Goal: Information Seeking & Learning: Check status

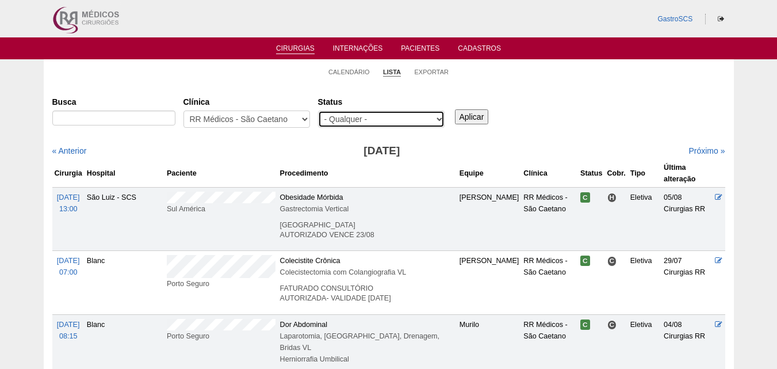
click at [383, 117] on select "- Qualquer - Reservada Confirmada Suspensa Cancelada" at bounding box center [381, 118] width 127 height 17
select select "conf"
click at [318, 110] on select "- Qualquer - Reservada Confirmada Suspensa Cancelada" at bounding box center [381, 118] width 127 height 17
click at [468, 117] on input "Aplicar" at bounding box center [472, 116] width 34 height 15
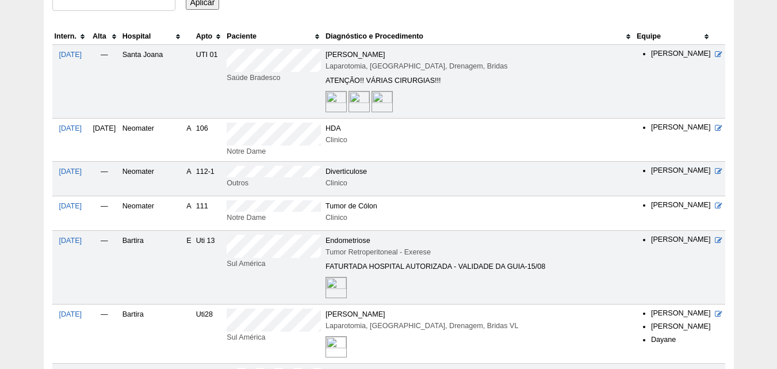
scroll to position [115, 0]
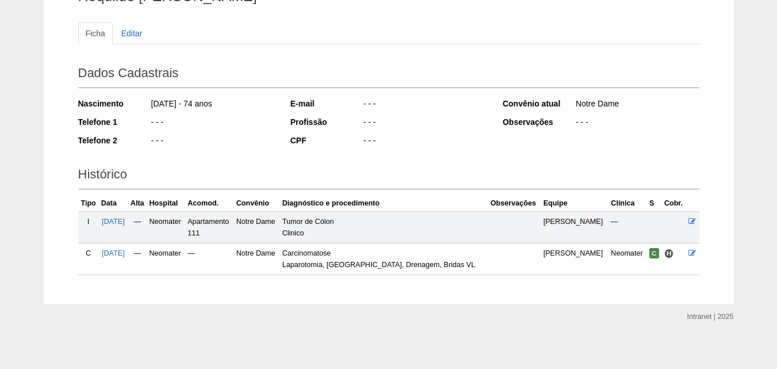
scroll to position [115, 0]
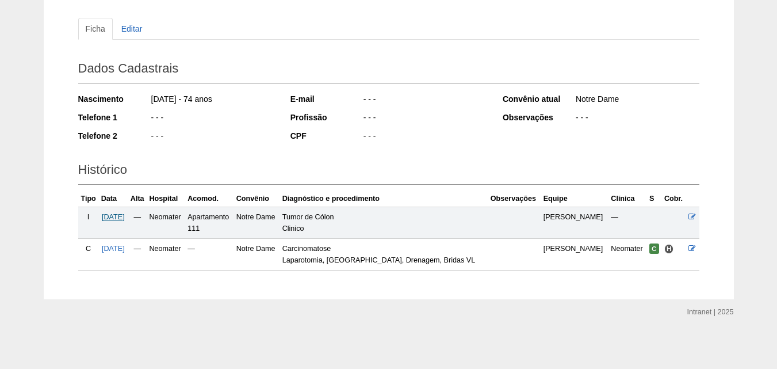
click at [117, 218] on span "09/08/2025" at bounding box center [113, 217] width 23 height 8
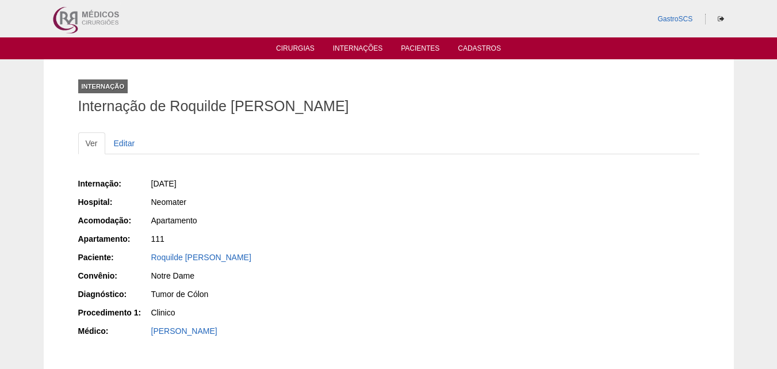
drag, startPoint x: 83, startPoint y: 185, endPoint x: 130, endPoint y: 186, distance: 47.2
click at [130, 186] on div "Internação:" at bounding box center [114, 184] width 72 height 12
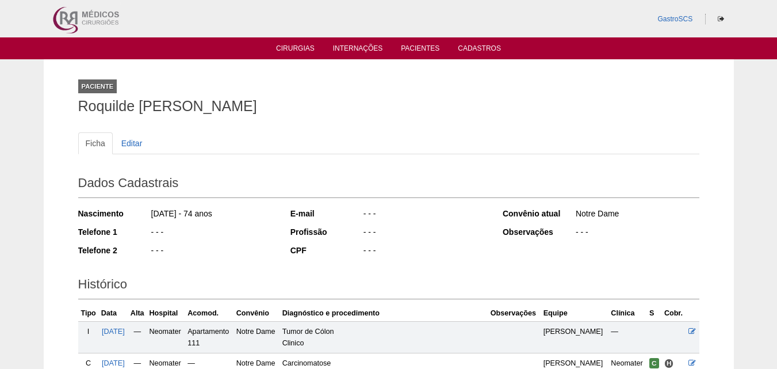
scroll to position [115, 0]
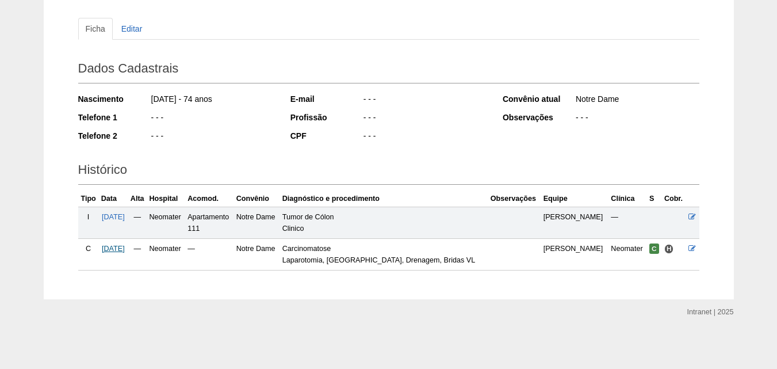
click at [125, 246] on span "14/08/2025" at bounding box center [113, 249] width 23 height 8
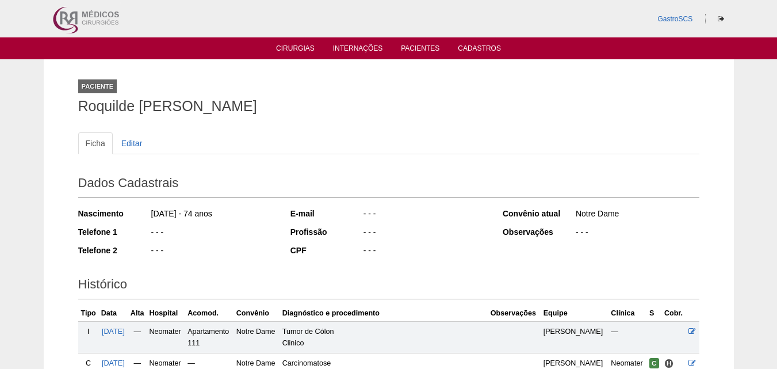
scroll to position [115, 0]
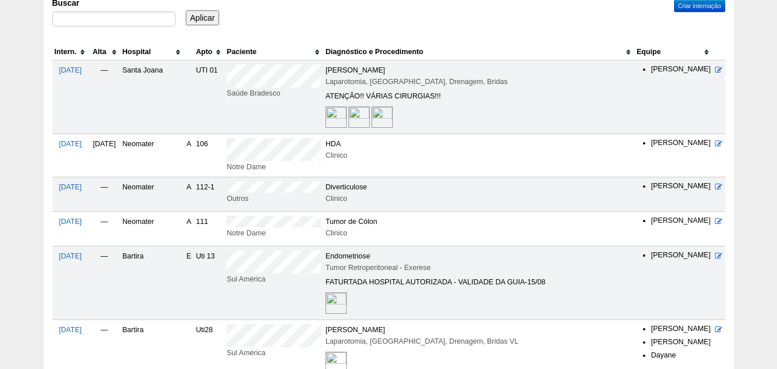
scroll to position [58, 0]
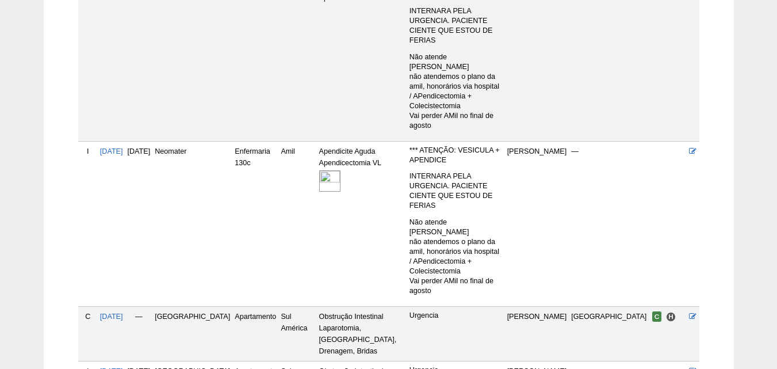
scroll to position [373, 0]
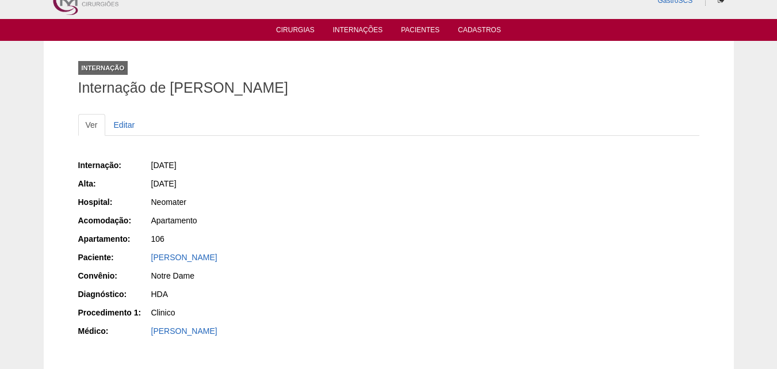
scroll to position [9, 0]
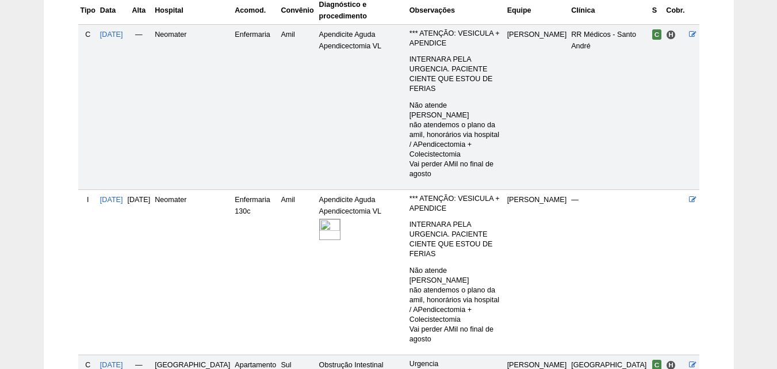
scroll to position [430, 0]
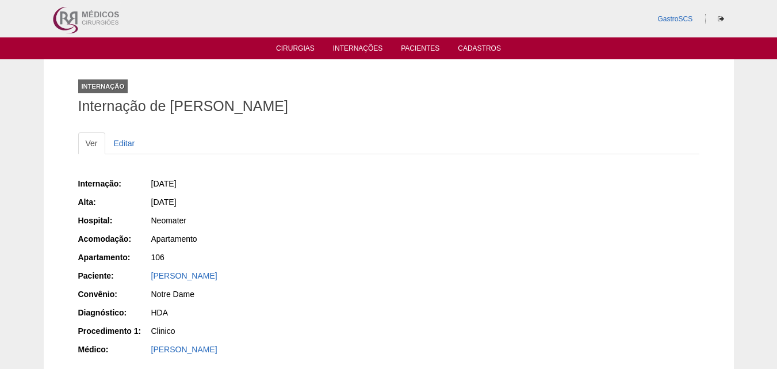
drag, startPoint x: 150, startPoint y: 180, endPoint x: 220, endPoint y: 192, distance: 71.2
click at [226, 189] on div "[DATE]" at bounding box center [265, 185] width 231 height 14
drag, startPoint x: 139, startPoint y: 203, endPoint x: 196, endPoint y: 203, distance: 57.5
click at [196, 203] on div "Alta: 14/08/2025" at bounding box center [229, 203] width 303 height 14
click at [177, 203] on span "[DATE]" at bounding box center [163, 201] width 25 height 9
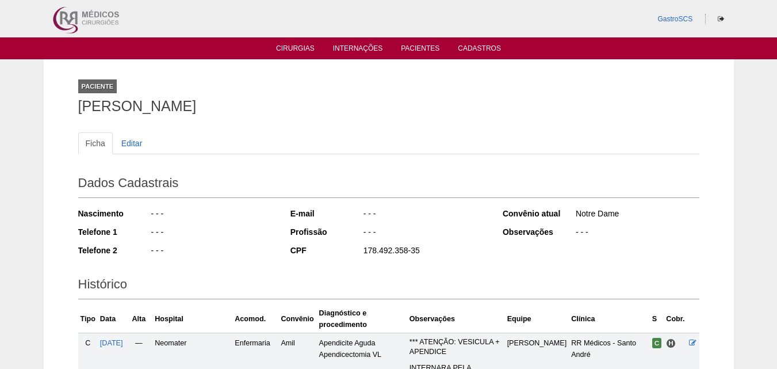
scroll to position [430, 0]
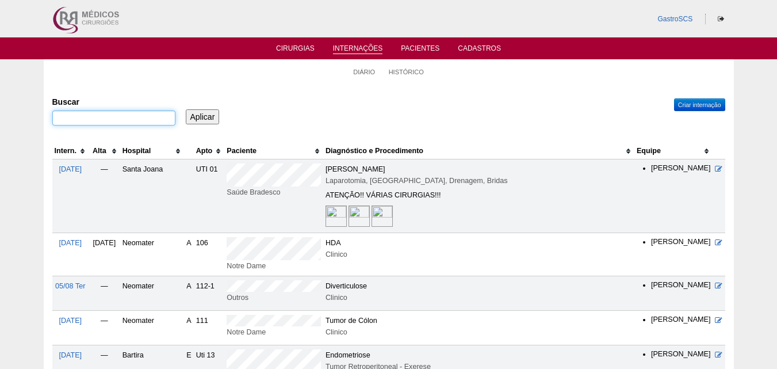
click at [158, 121] on input "Buscar" at bounding box center [113, 117] width 123 height 15
type input "IRACU"
click at [186, 109] on input "Aplicar" at bounding box center [203, 116] width 34 height 15
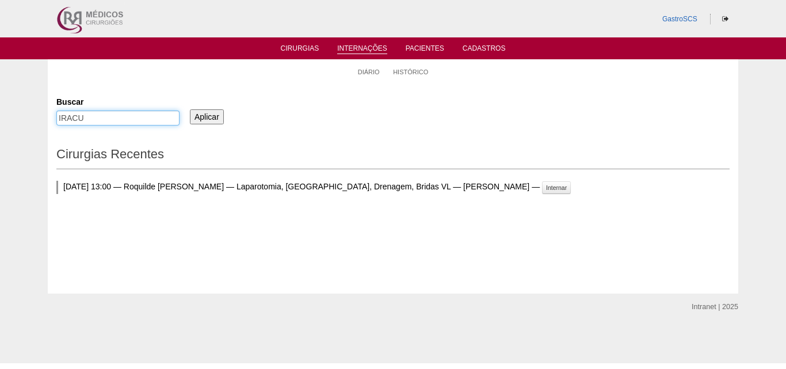
click at [158, 121] on input "IRACU" at bounding box center [117, 117] width 123 height 15
click at [159, 120] on input "IRACU" at bounding box center [117, 117] width 123 height 15
paste input "[PERSON_NAME]"
type input "[PERSON_NAME]"
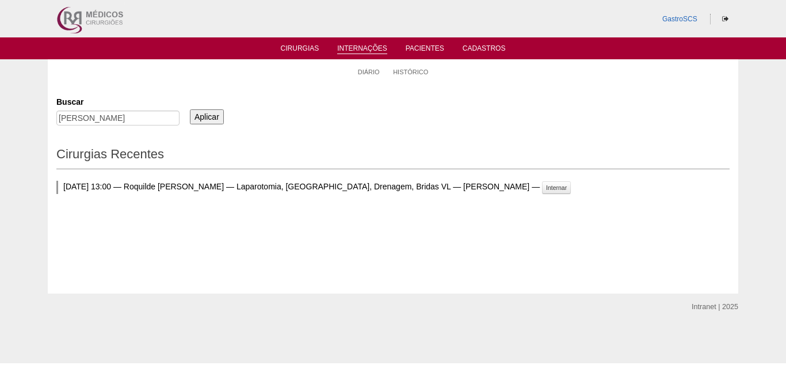
click at [199, 121] on input "Aplicar" at bounding box center [207, 116] width 34 height 15
click at [139, 127] on div "[PERSON_NAME]" at bounding box center [117, 120] width 123 height 21
click at [139, 116] on input "[PERSON_NAME]" at bounding box center [117, 117] width 123 height 15
click at [194, 121] on input "Aplicar" at bounding box center [207, 116] width 34 height 15
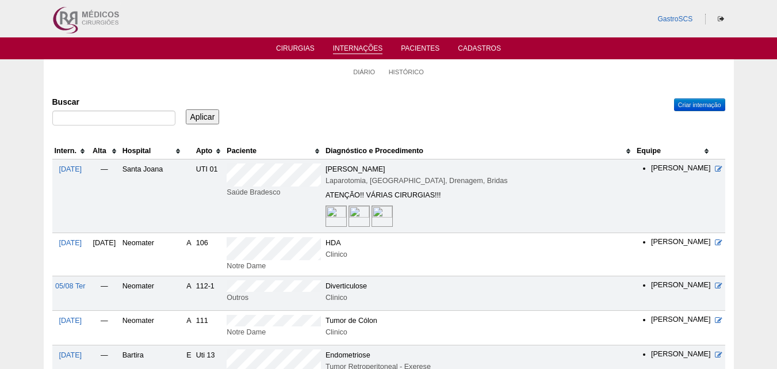
click at [81, 148] on th "Intern." at bounding box center [70, 151] width 36 height 17
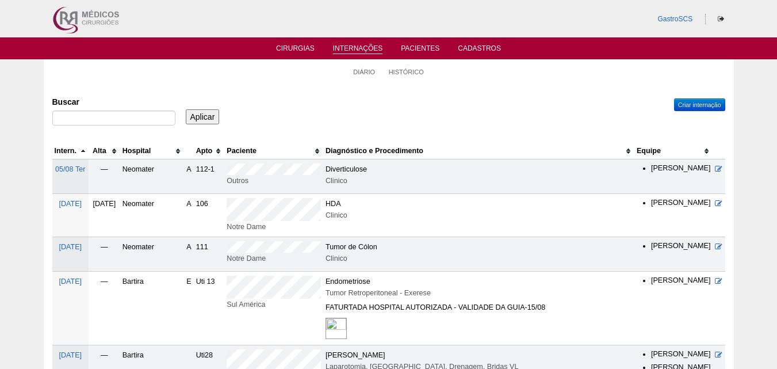
click at [85, 154] on th "Intern." at bounding box center [70, 151] width 36 height 17
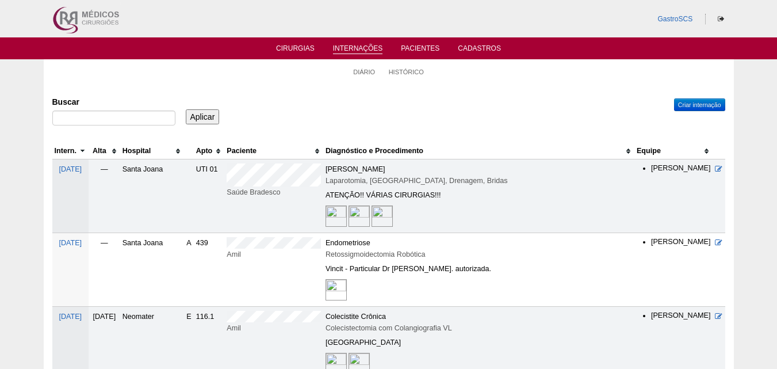
click at [87, 152] on th "Intern." at bounding box center [70, 151] width 36 height 17
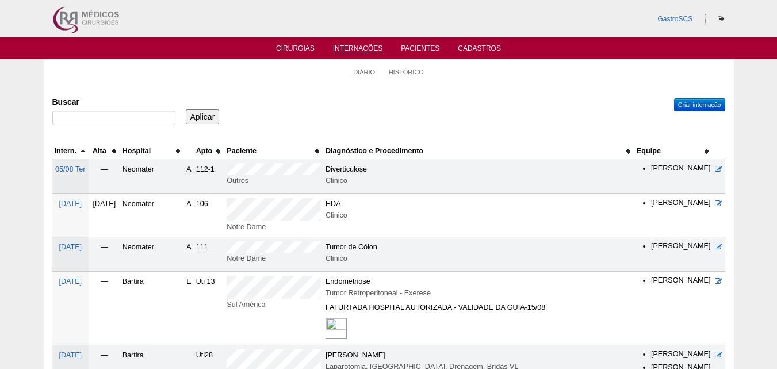
click at [85, 148] on th "Intern." at bounding box center [70, 151] width 36 height 17
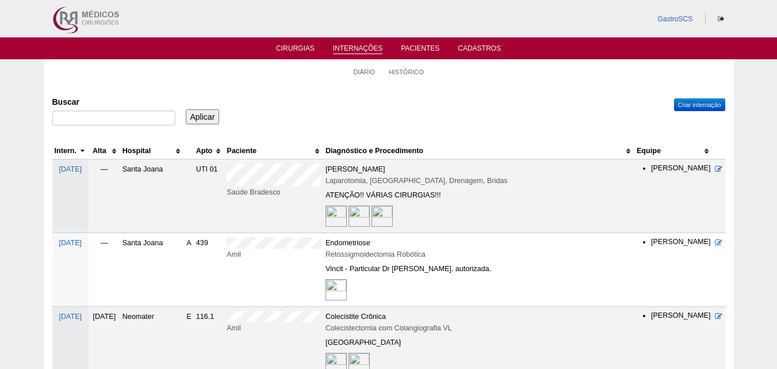
click at [86, 155] on th "Intern." at bounding box center [70, 151] width 36 height 17
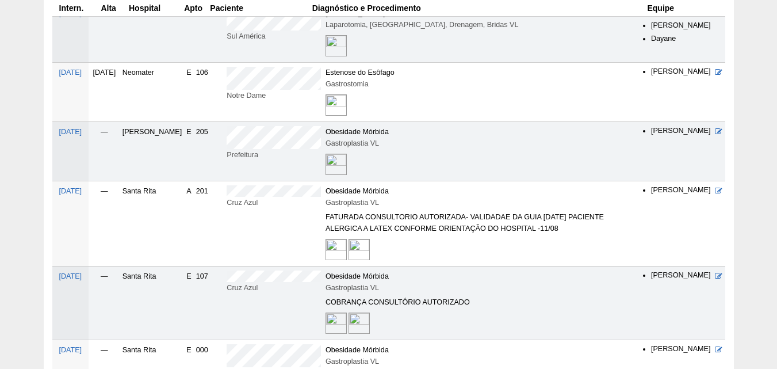
scroll to position [58, 0]
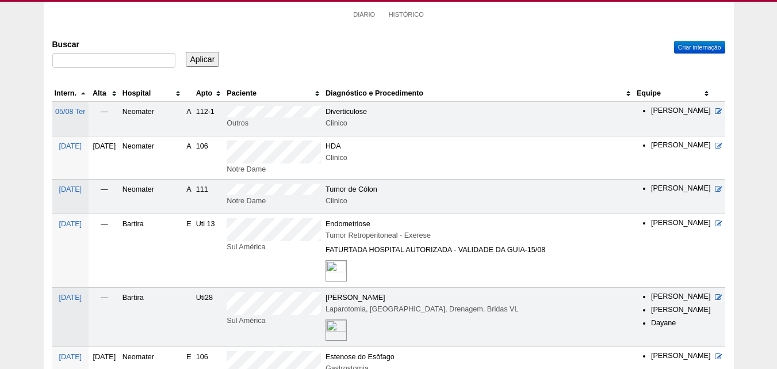
click at [85, 93] on th "Intern." at bounding box center [70, 93] width 36 height 17
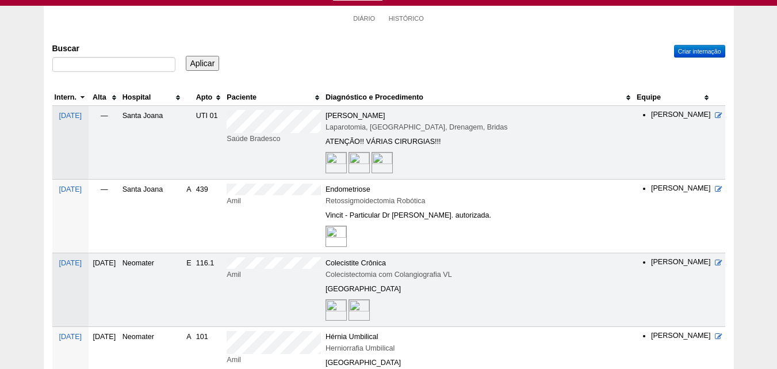
scroll to position [0, 0]
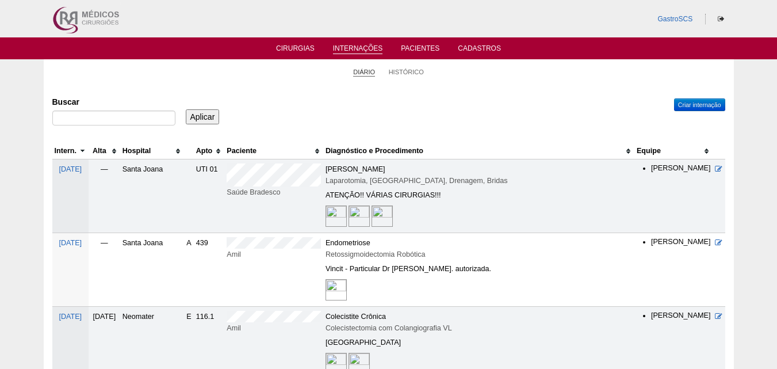
click at [371, 74] on link "Diário" at bounding box center [364, 72] width 22 height 9
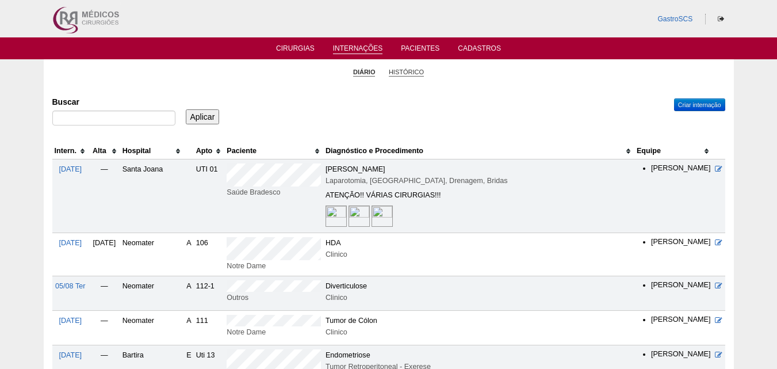
click at [406, 70] on link "Histórico" at bounding box center [406, 72] width 35 height 9
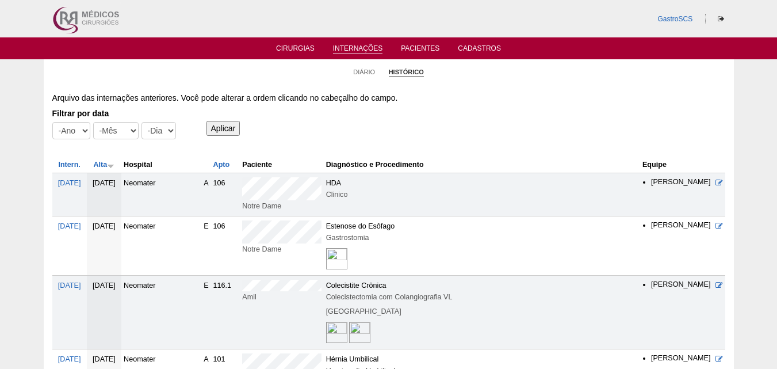
click at [149, 121] on div "Filtrar por data -Ano 2015 2016 2017 2018 2019 2020 2021 2022 2023 2024 2025 20…" at bounding box center [128, 124] width 152 height 41
click at [152, 131] on select "-Dia 1 2 3 4 5 6 7 8 9 10 11 12 13 14 15 16 17 18 19 20 21 22 23 24 25 26 27 28…" at bounding box center [159, 130] width 35 height 17
select select "1"
click at [142, 122] on select "-Dia 1 2 3 4 5 6 7 8 9 10 11 12 13 14 15 16 17 18 19 20 21 22 23 24 25 26 27 28…" at bounding box center [159, 130] width 35 height 17
click at [108, 126] on select "-Mês Jan Fev Mar Abr Mai Jun Jul Ago Set Out Nov Dez" at bounding box center [115, 130] width 45 height 17
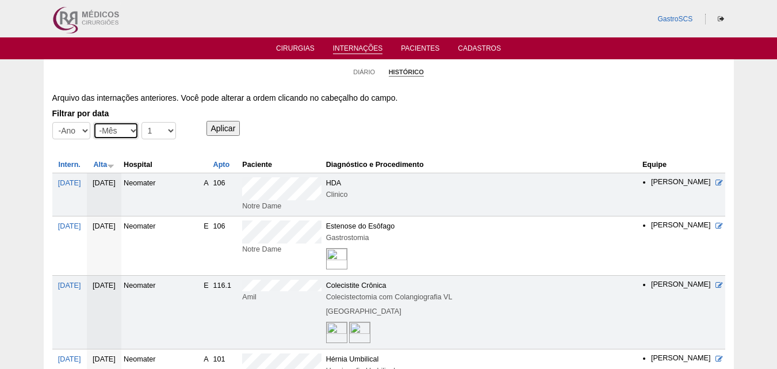
select select "8"
click at [93, 122] on select "-Mês Jan Fev Mar Abr Mai Jun Jul Ago Set Out Nov Dez" at bounding box center [115, 130] width 45 height 17
click at [66, 129] on select "-Ano 2015 2016 2017 2018 2019 2020 2021 2022 2023 2024 2025 2026" at bounding box center [71, 130] width 38 height 17
select select "2025"
click at [52, 122] on select "-Ano 2015 2016 2017 2018 2019 2020 2021 2022 2023 2024 2025 2026" at bounding box center [71, 130] width 38 height 17
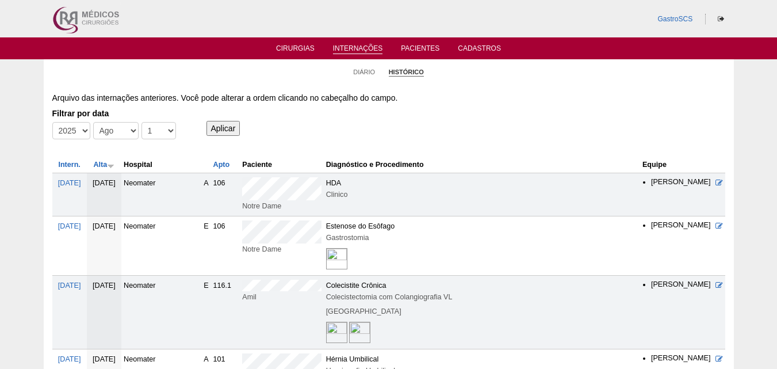
click at [230, 116] on div "Aplicar" at bounding box center [227, 120] width 47 height 32
click at [218, 125] on input "Aplicar" at bounding box center [224, 128] width 34 height 15
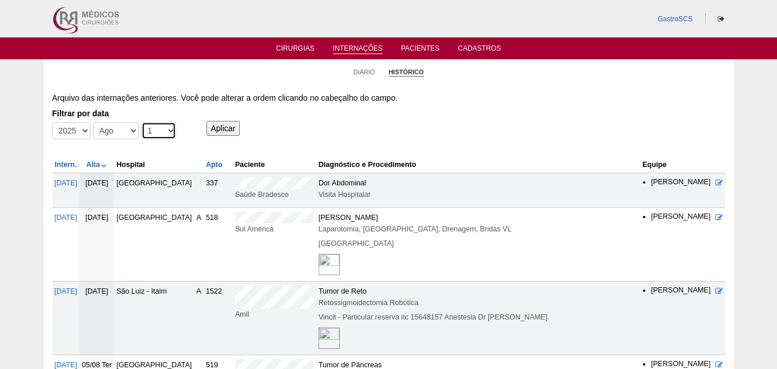
click at [152, 134] on select "-Dia 1 2 3 4 5 6 7 8 9 10 11 12 13 14 15 16 17 18 19 20 21 22 23 24 25 26 27 28…" at bounding box center [159, 130] width 35 height 17
select select "2"
click at [142, 122] on select "-Dia 1 2 3 4 5 6 7 8 9 10 11 12 13 14 15 16 17 18 19 20 21 22 23 24 25 26 27 28…" at bounding box center [159, 130] width 35 height 17
click at [231, 128] on input "Aplicar" at bounding box center [224, 128] width 34 height 15
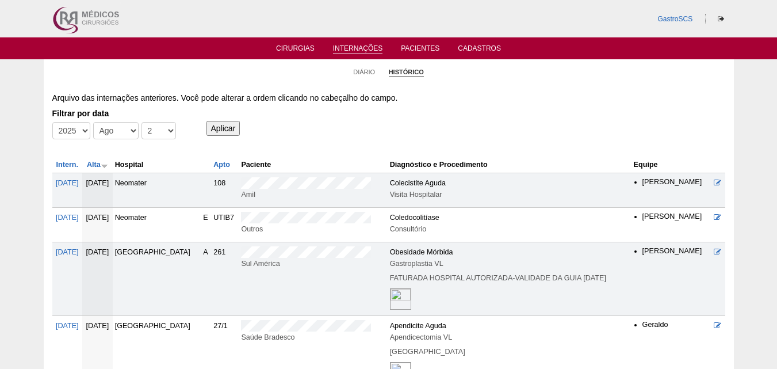
click at [343, 54] on ul "Cirurgias Internações Pacientes Cadastros" at bounding box center [388, 48] width 777 height 22
click at [338, 49] on link "Internações" at bounding box center [358, 49] width 50 height 10
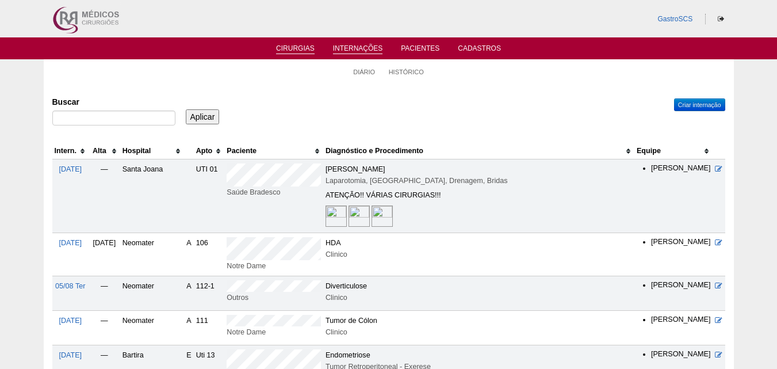
click at [305, 44] on link "Cirurgias" at bounding box center [295, 49] width 39 height 10
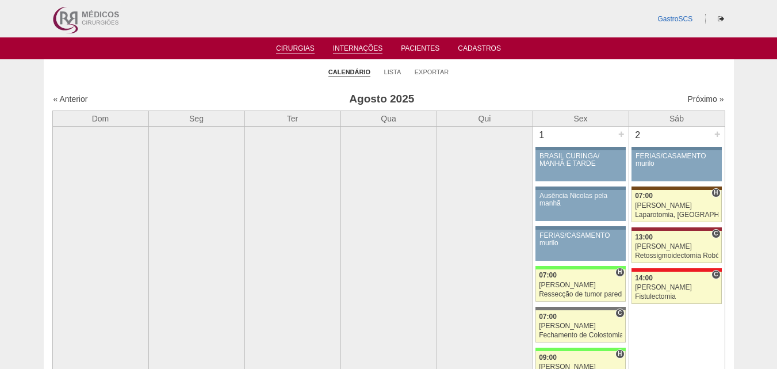
click at [349, 47] on link "Internações" at bounding box center [358, 49] width 50 height 10
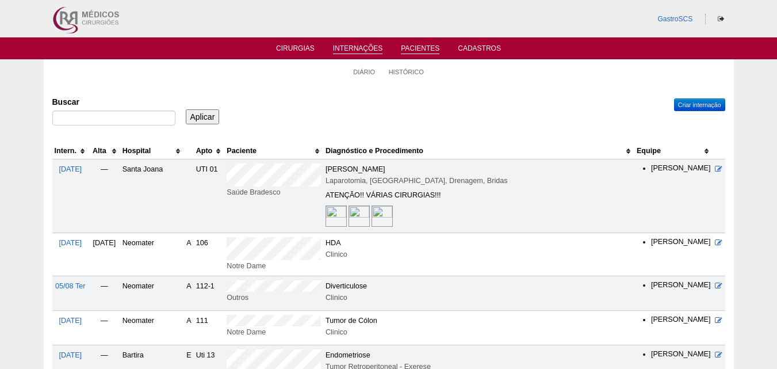
click at [422, 50] on link "Pacientes" at bounding box center [420, 49] width 39 height 10
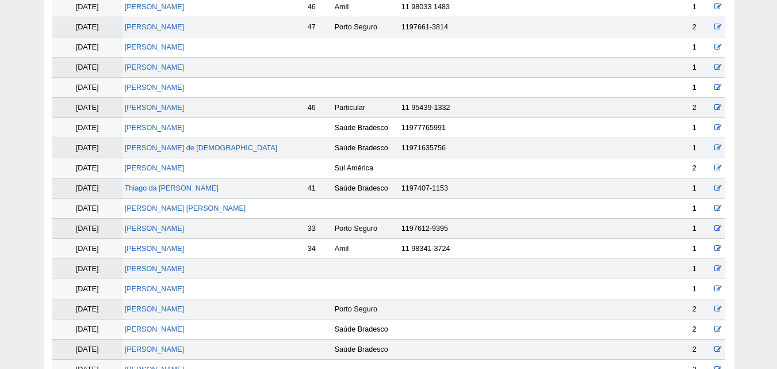
scroll to position [1669, 0]
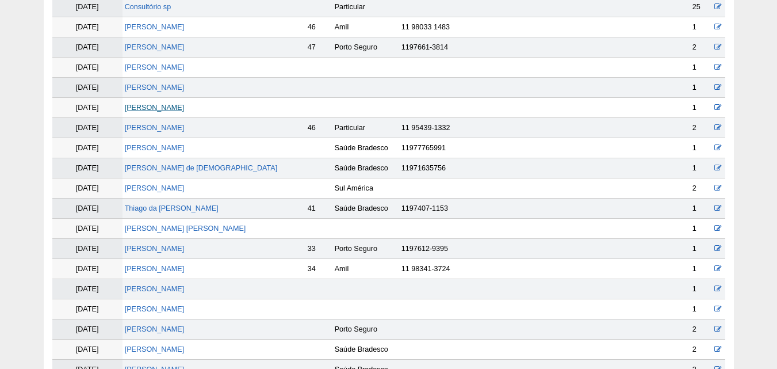
click at [140, 108] on link "Dinamara Mifuel Mehre" at bounding box center [155, 108] width 60 height 8
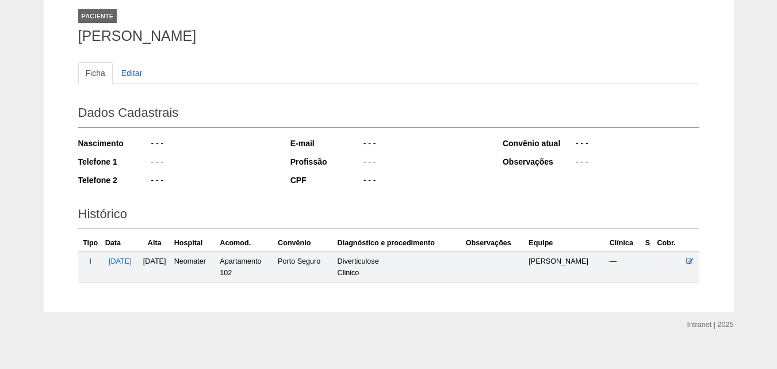
scroll to position [83, 0]
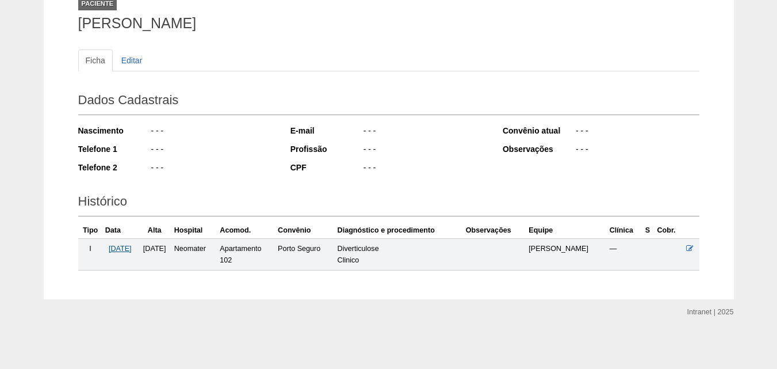
click at [132, 247] on span "[DATE]" at bounding box center [120, 249] width 23 height 8
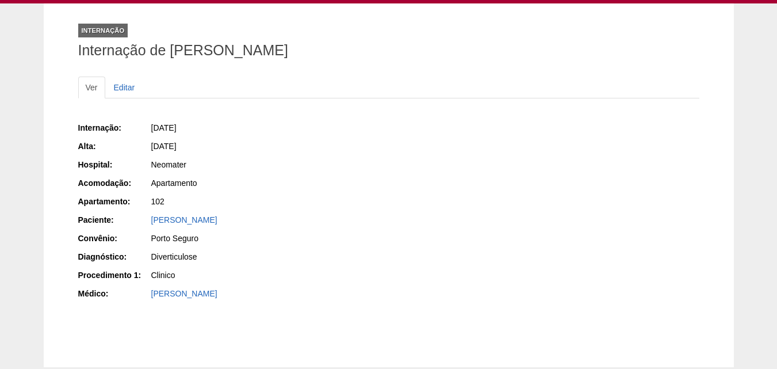
scroll to position [124, 0]
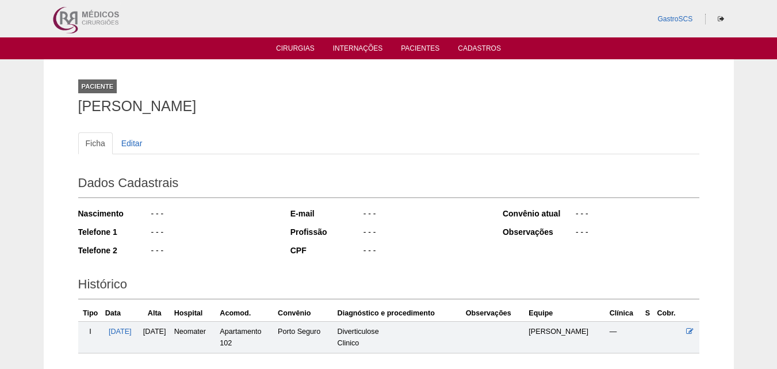
scroll to position [79, 0]
